Goal: Navigation & Orientation: Find specific page/section

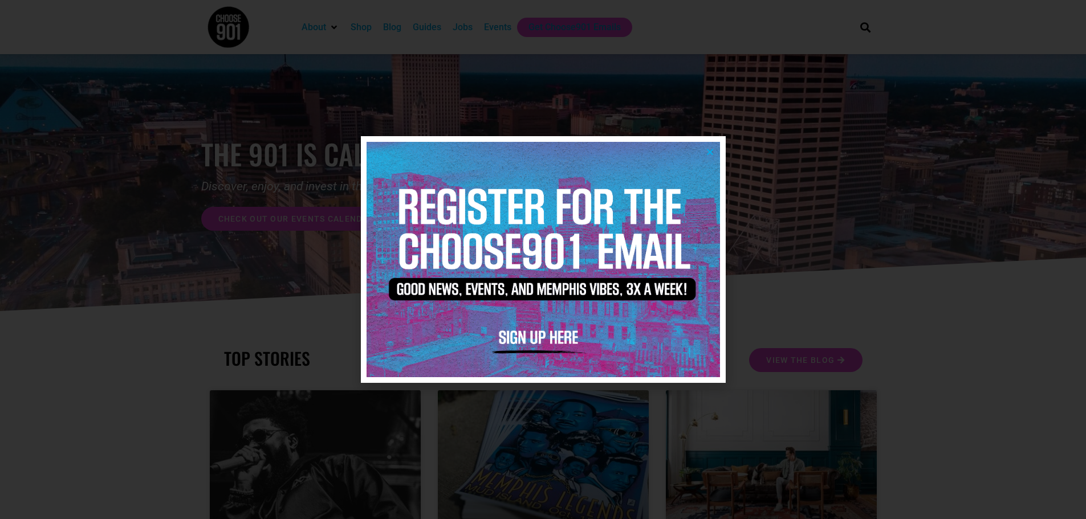
click at [712, 154] on icon "Close" at bounding box center [710, 152] width 9 height 9
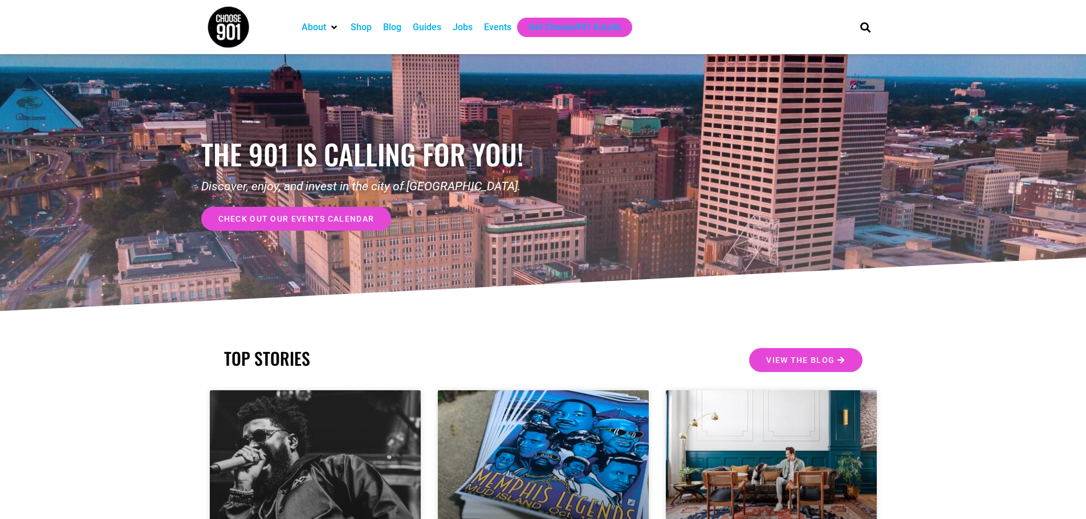
click at [500, 26] on div "Events" at bounding box center [497, 28] width 27 height 14
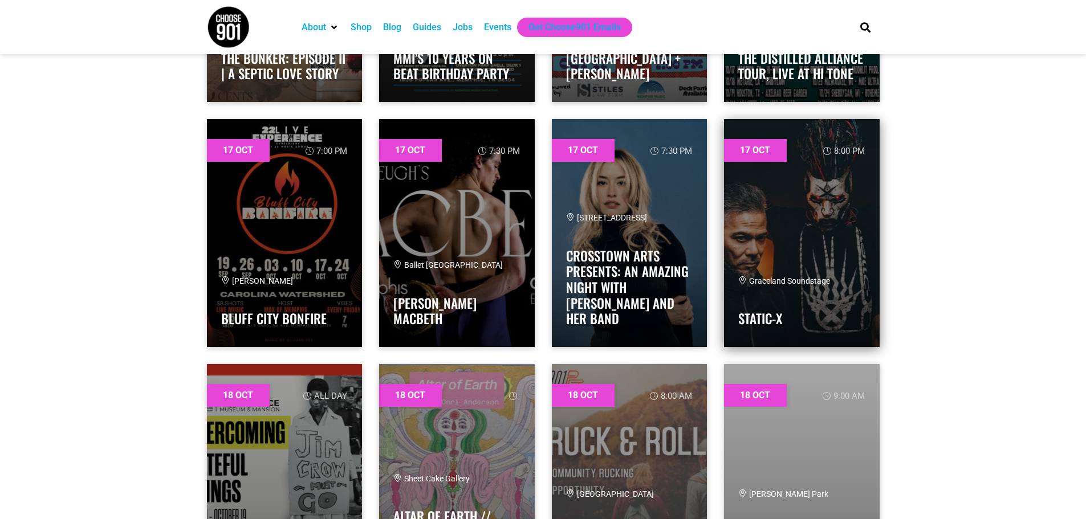
scroll to position [17503, 0]
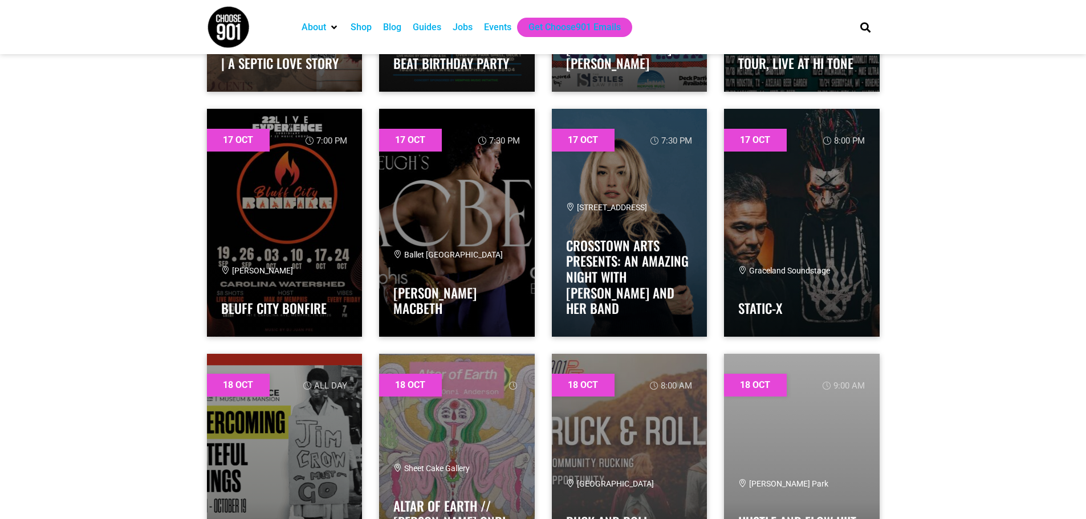
drag, startPoint x: 842, startPoint y: 375, endPoint x: 985, endPoint y: 333, distance: 148.6
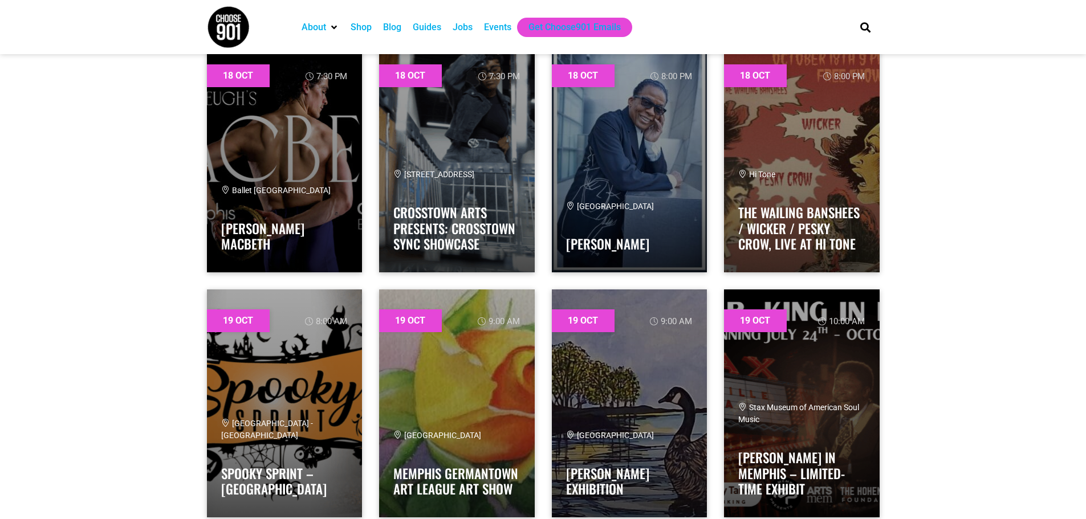
scroll to position [20010, 0]
